Goal: Task Accomplishment & Management: Manage account settings

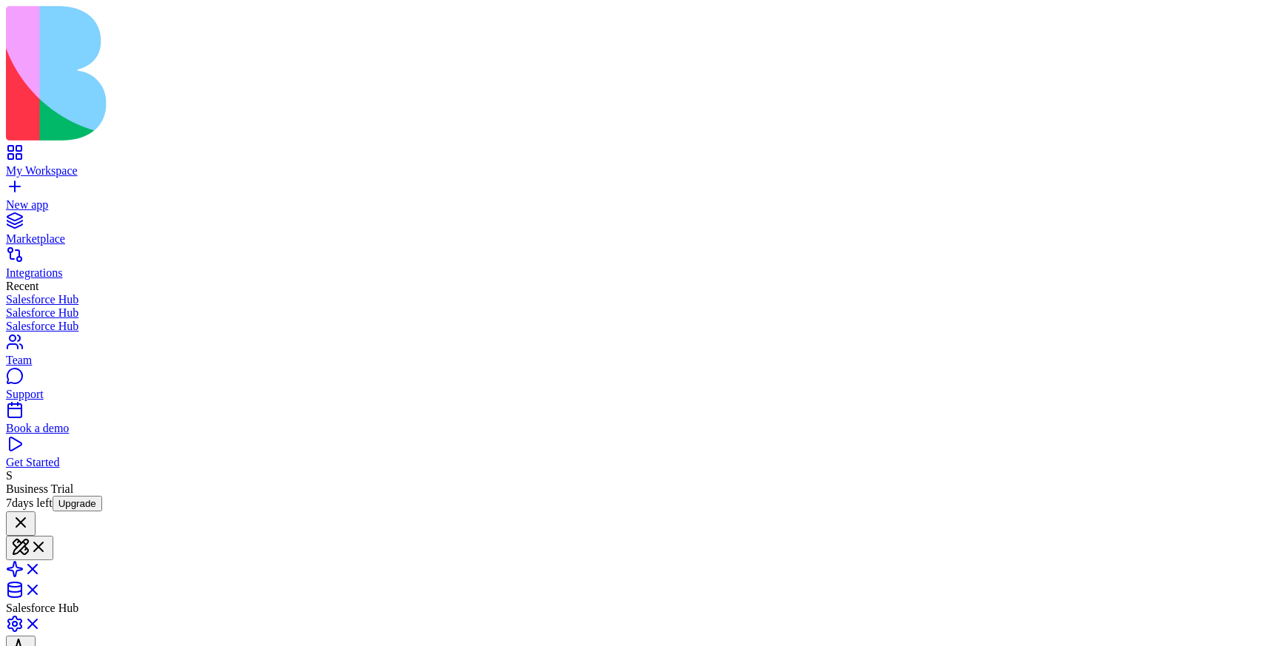
scroll to position [670, 0]
click at [41, 567] on link at bounding box center [24, 573] width 36 height 13
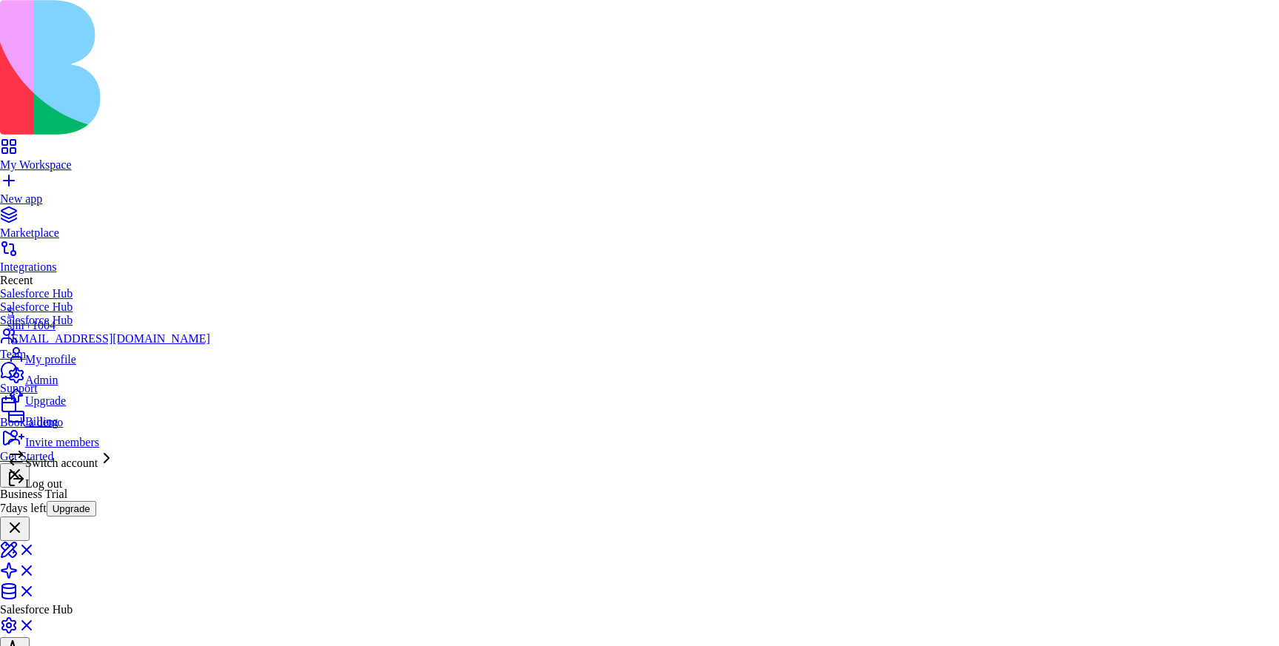
click at [101, 408] on div "Upgrade" at bounding box center [108, 397] width 203 height 21
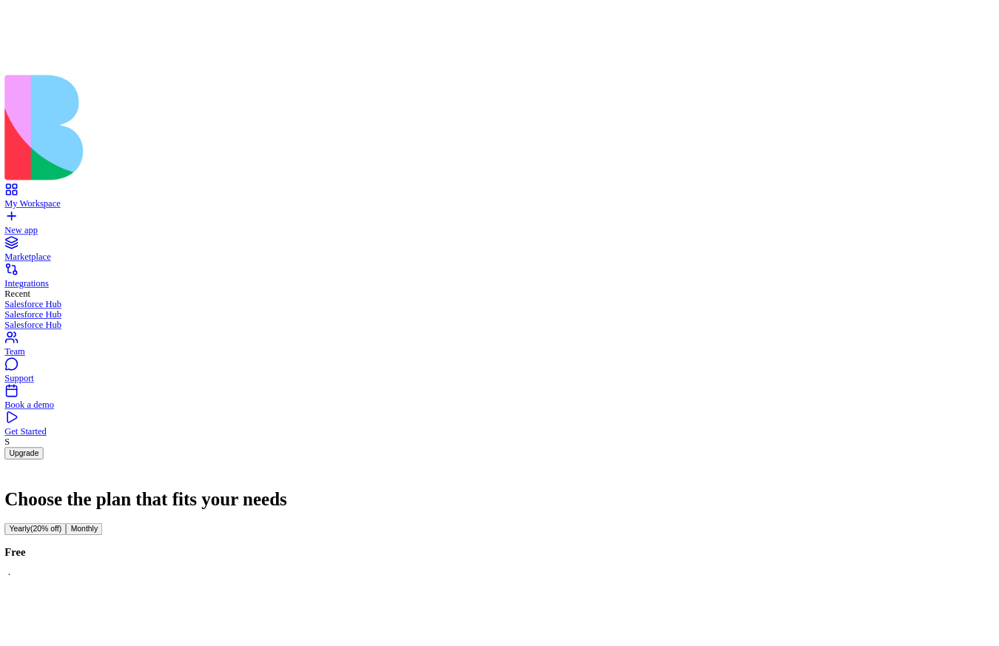
scroll to position [138, 0]
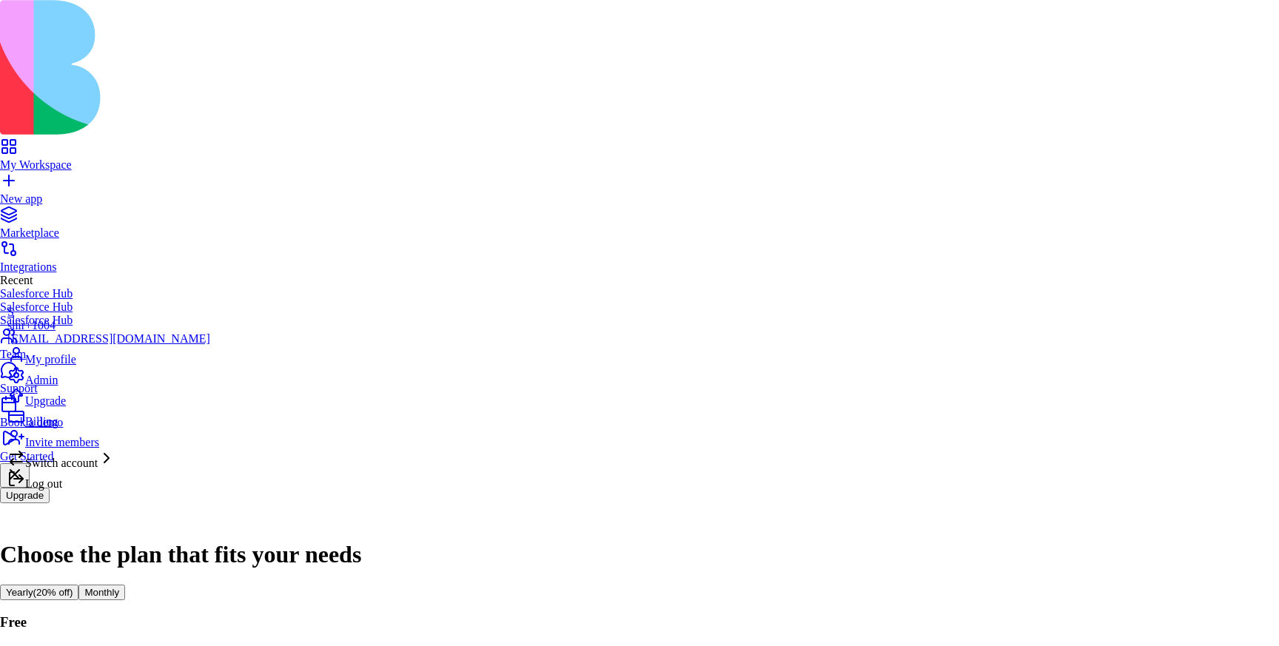
click at [75, 428] on div "Billing" at bounding box center [108, 418] width 203 height 21
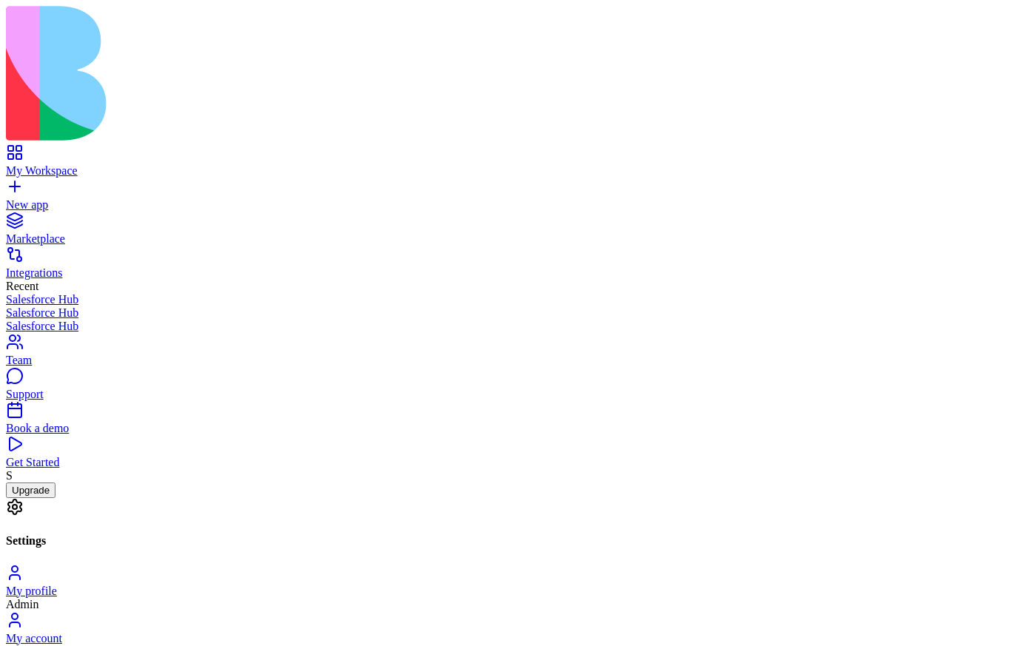
click at [92, 164] on div "My Workspace" at bounding box center [513, 170] width 1014 height 13
